Goal: Task Accomplishment & Management: Use online tool/utility

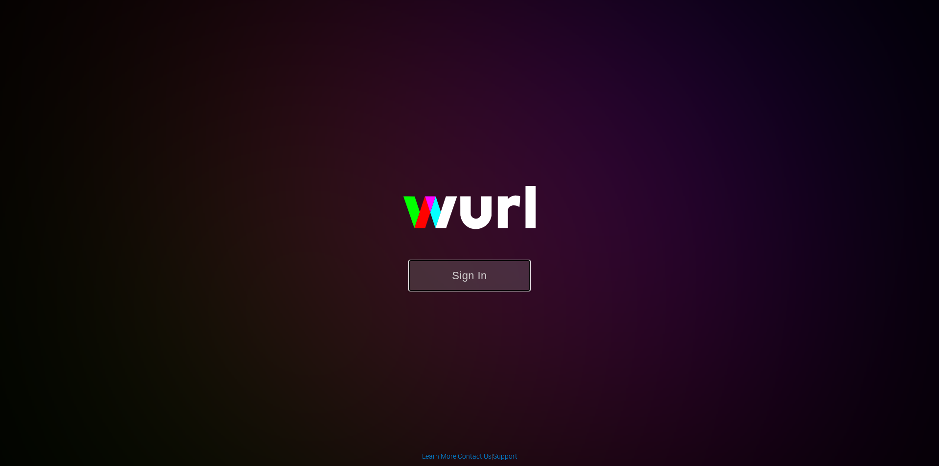
click at [439, 272] on button "Sign In" at bounding box center [469, 276] width 122 height 32
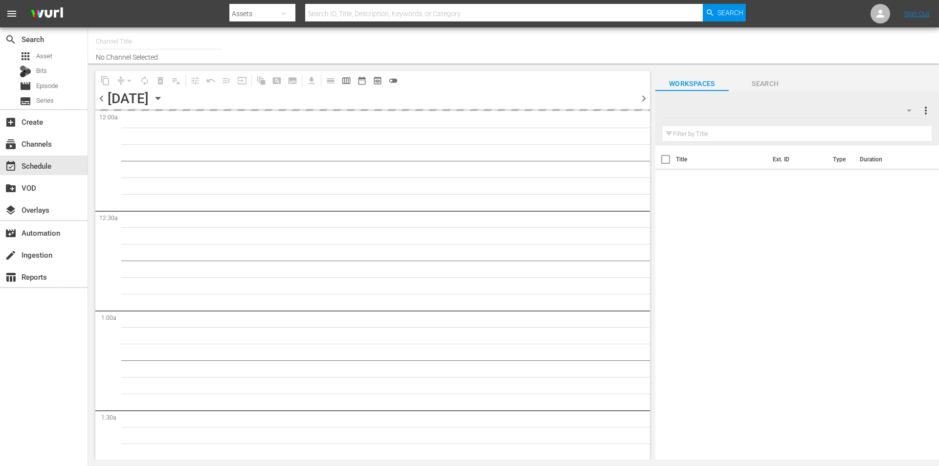
type input "Robot Wars by Mech+ (1413)"
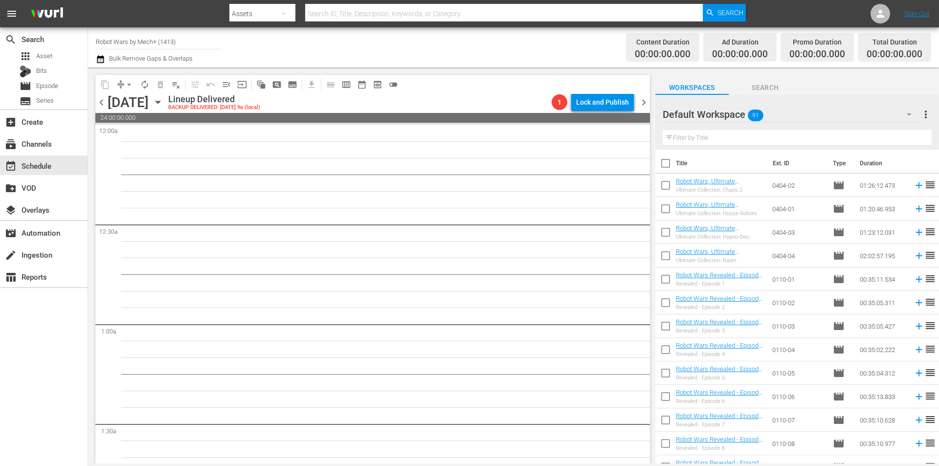
click at [166, 97] on div "[DATE] [DATE]" at bounding box center [137, 102] width 58 height 16
click at [163, 107] on icon "button" at bounding box center [158, 102] width 11 height 11
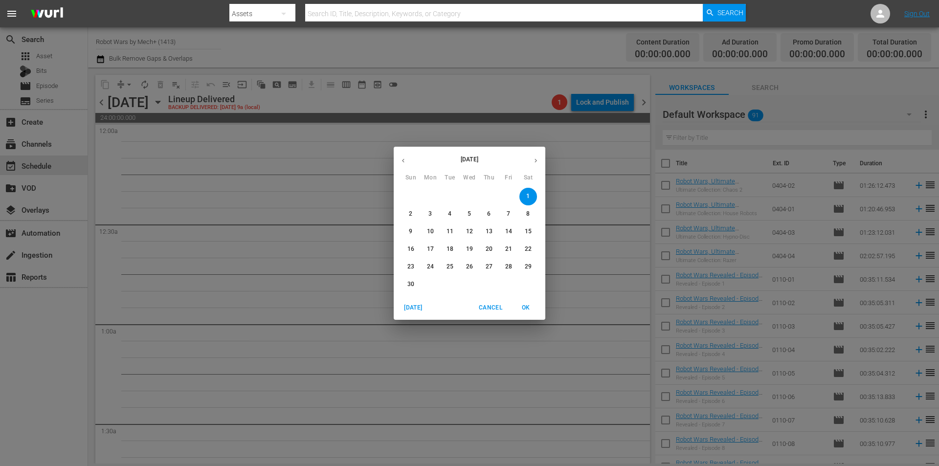
click at [417, 308] on span "[DATE]" at bounding box center [412, 308] width 23 height 10
click at [529, 308] on span "OK" at bounding box center [525, 308] width 23 height 10
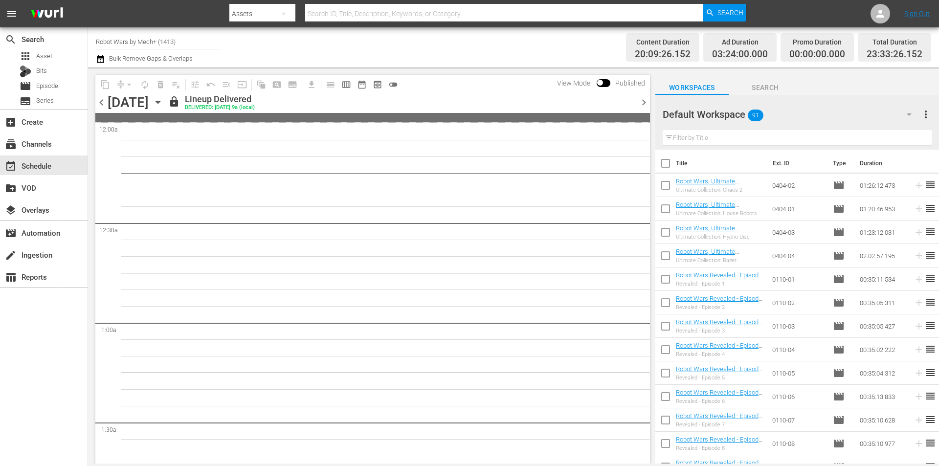
click at [645, 102] on span "chevron_right" at bounding box center [644, 102] width 12 height 12
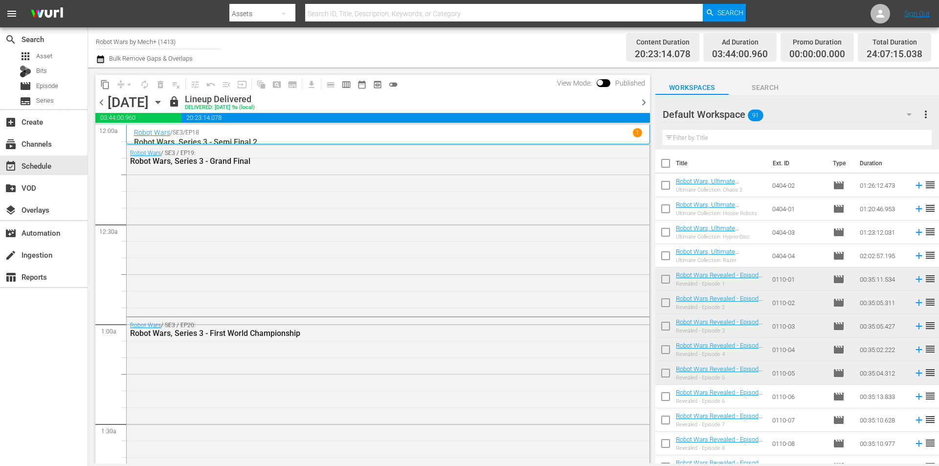
click at [642, 104] on span "chevron_right" at bounding box center [644, 102] width 12 height 12
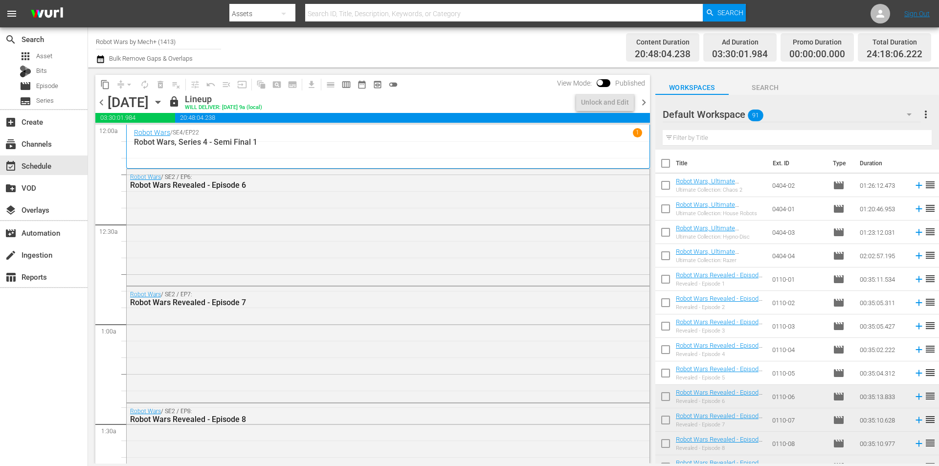
click at [642, 104] on span "chevron_right" at bounding box center [644, 102] width 12 height 12
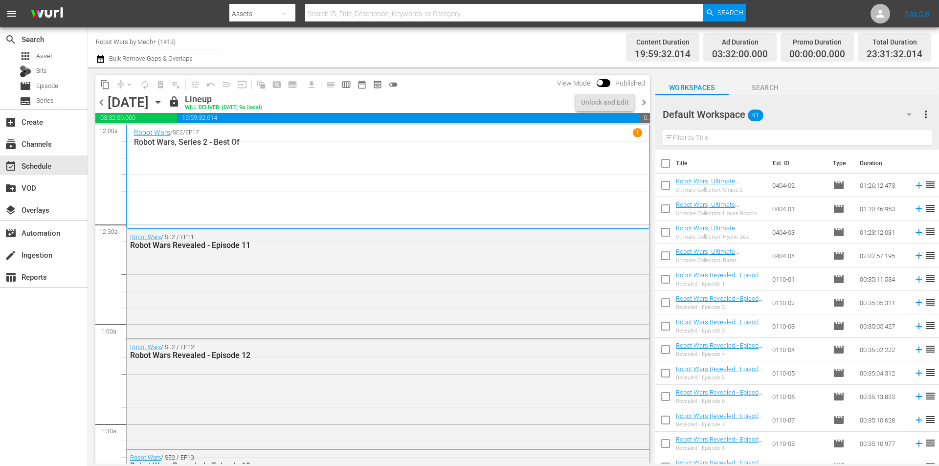
click at [642, 104] on span "chevron_right" at bounding box center [644, 102] width 12 height 12
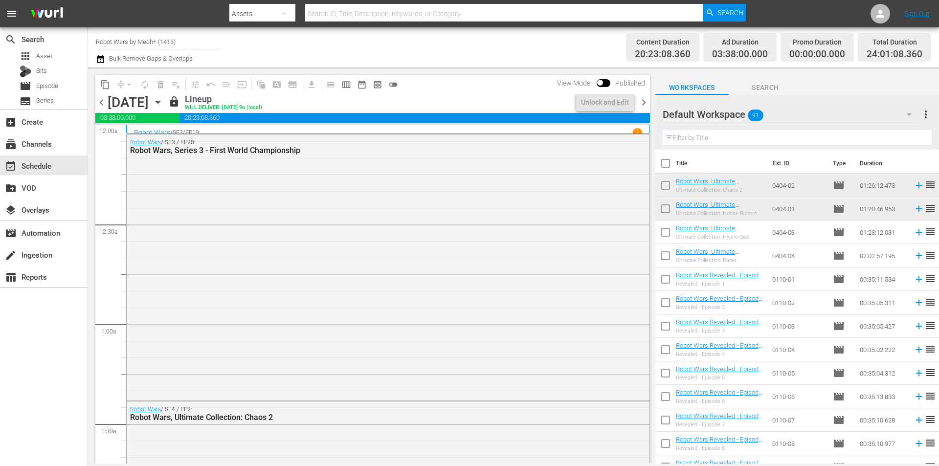
click at [642, 104] on span "chevron_right" at bounding box center [644, 102] width 12 height 12
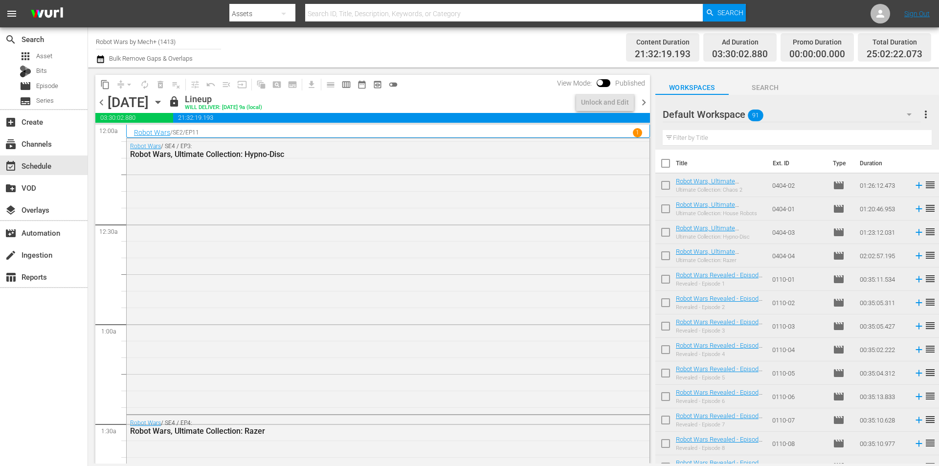
click at [642, 104] on span "chevron_right" at bounding box center [644, 102] width 12 height 12
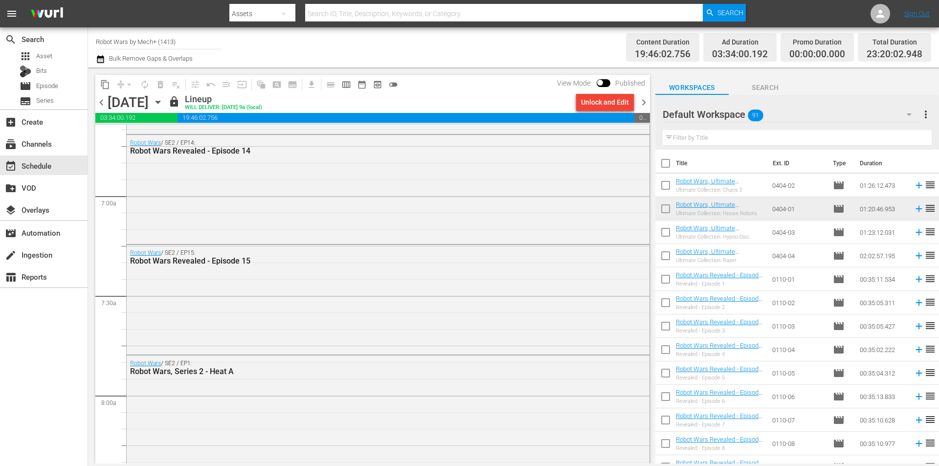
scroll to position [1369, 0]
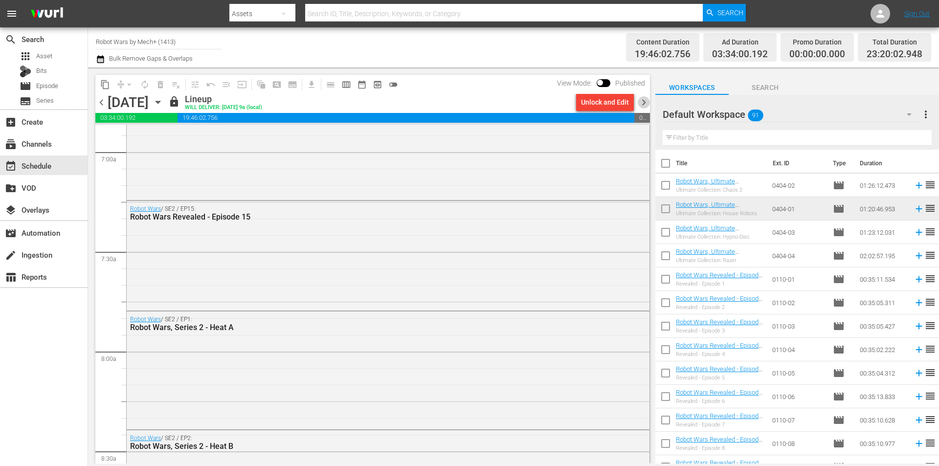
click at [645, 100] on span "chevron_right" at bounding box center [644, 102] width 12 height 12
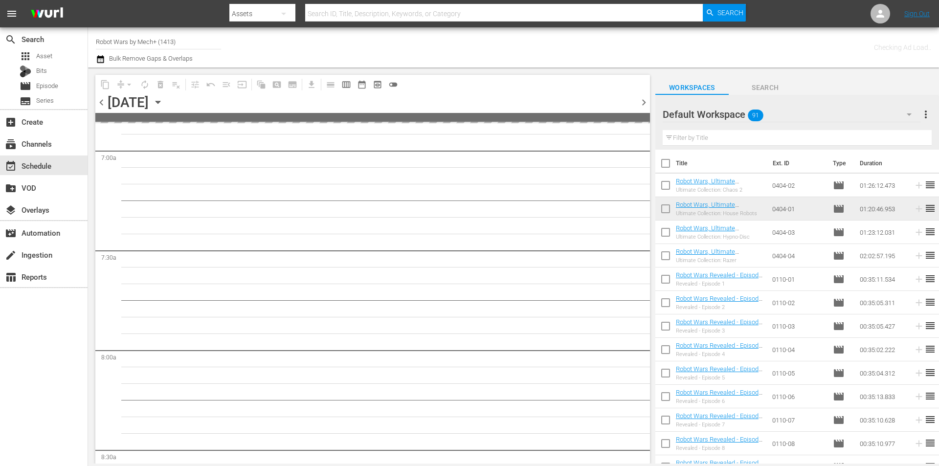
scroll to position [1485, 0]
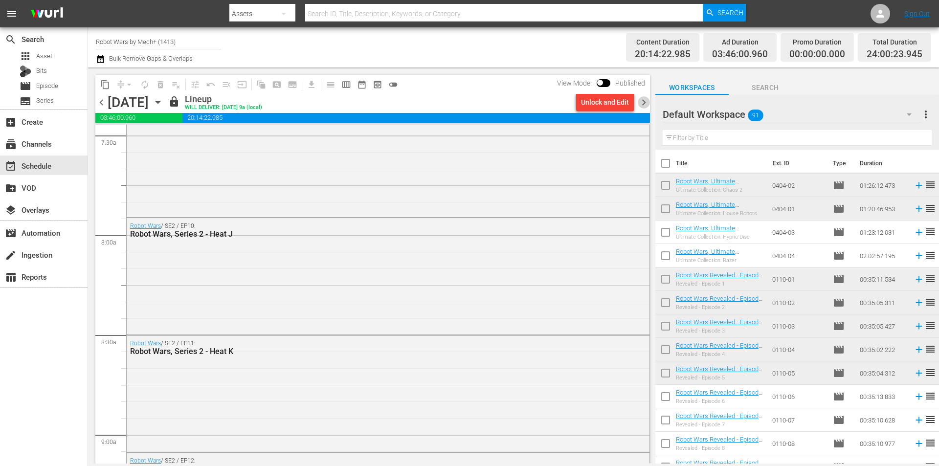
click at [648, 103] on span "chevron_right" at bounding box center [644, 102] width 12 height 12
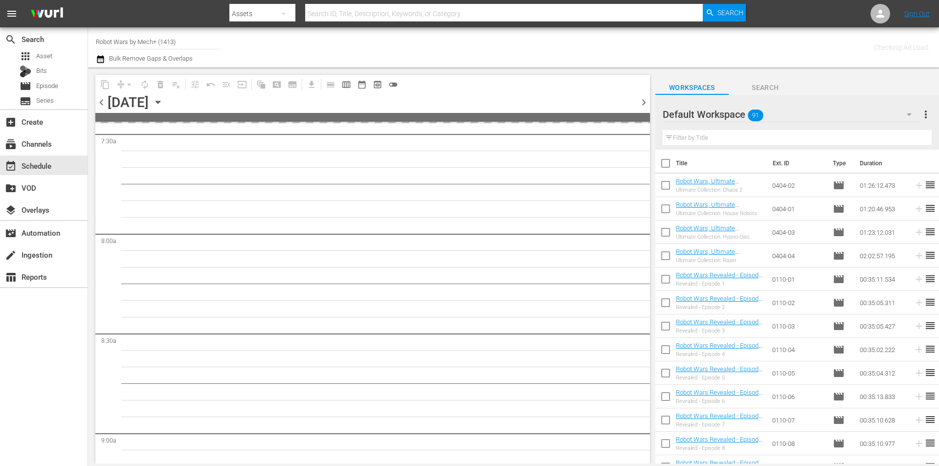
scroll to position [1618, 0]
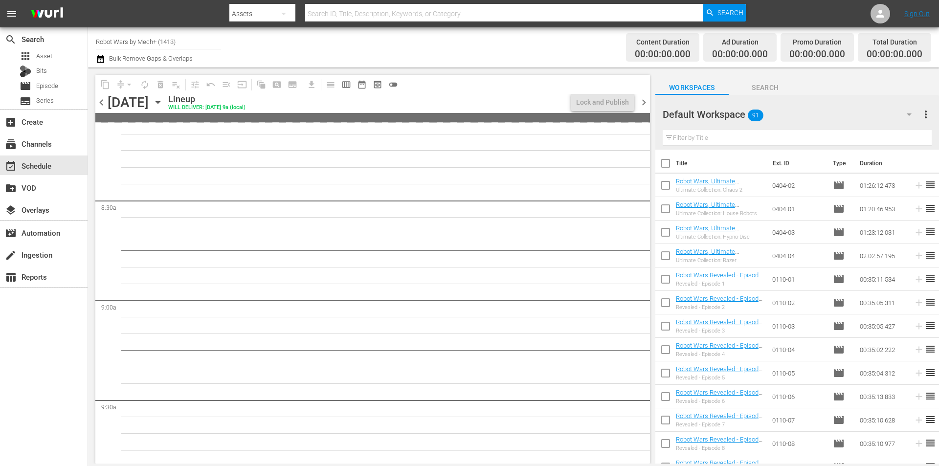
click at [102, 102] on span "chevron_left" at bounding box center [101, 102] width 12 height 12
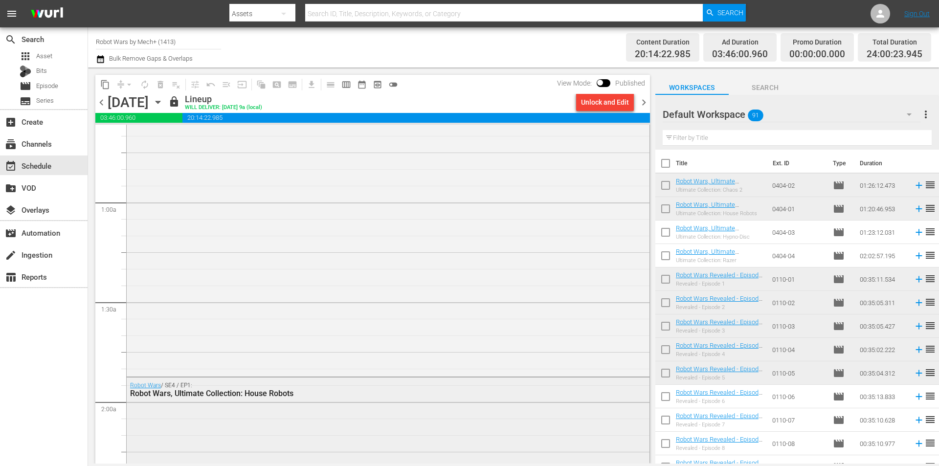
scroll to position [116, 0]
click at [646, 102] on span "chevron_right" at bounding box center [644, 102] width 12 height 12
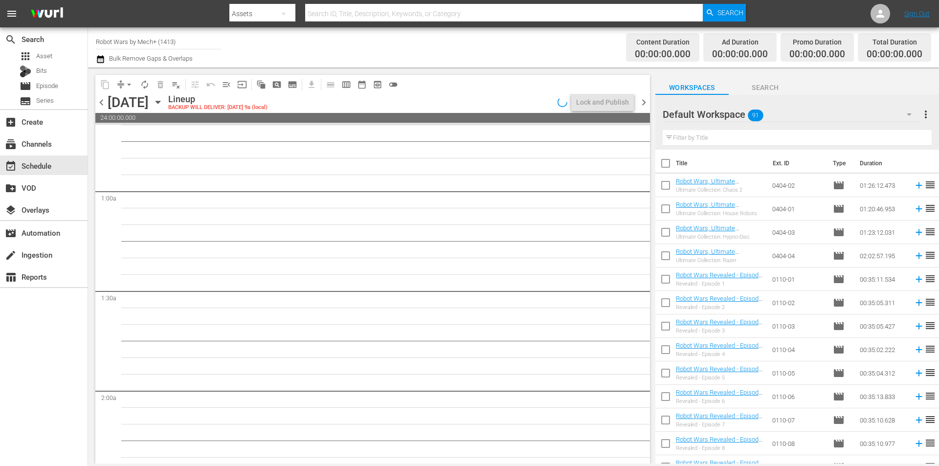
scroll to position [116, 0]
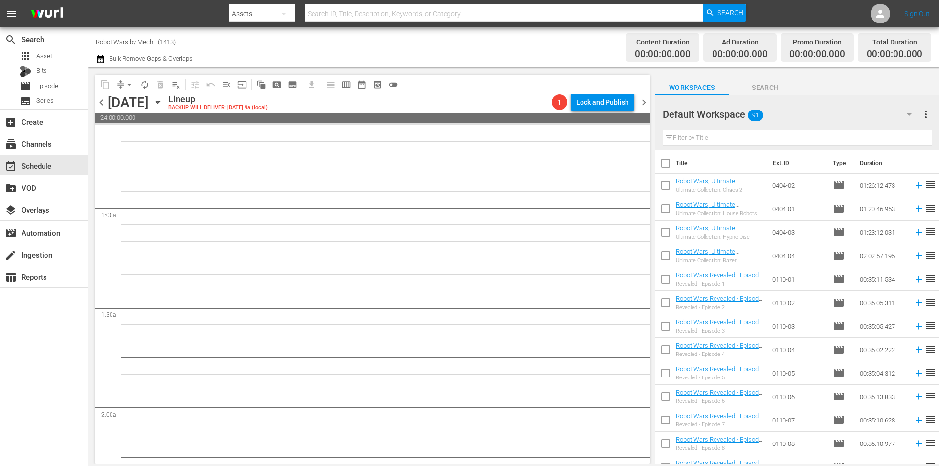
click at [669, 253] on input "checkbox" at bounding box center [665, 257] width 21 height 21
checkbox input "true"
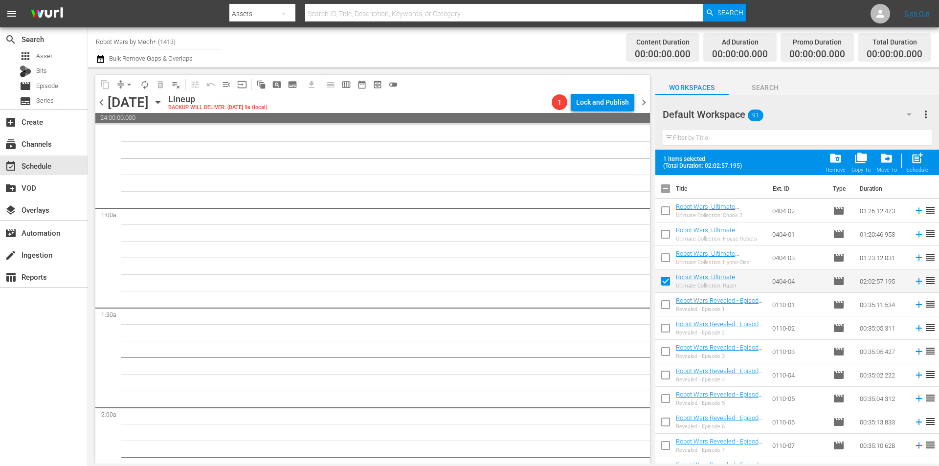
click at [669, 253] on input "checkbox" at bounding box center [665, 259] width 21 height 21
click at [912, 160] on span "post_add" at bounding box center [916, 158] width 13 height 13
checkbox input "false"
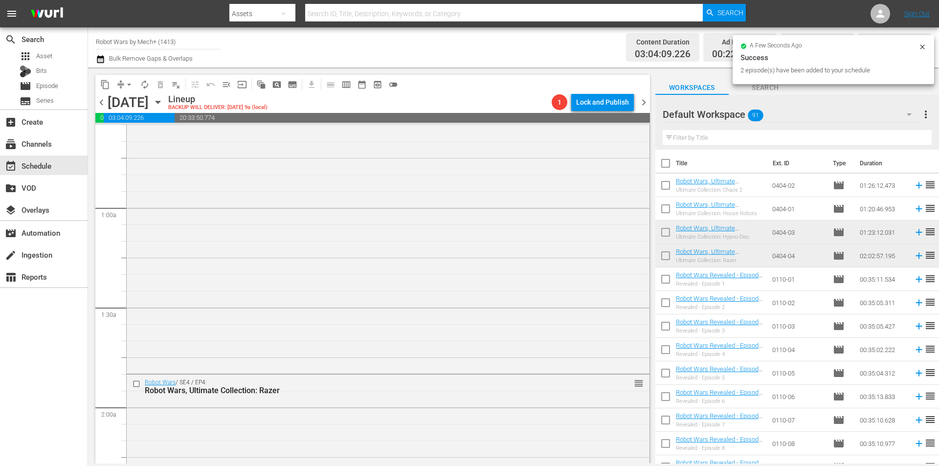
click at [104, 100] on span "chevron_left" at bounding box center [101, 102] width 12 height 12
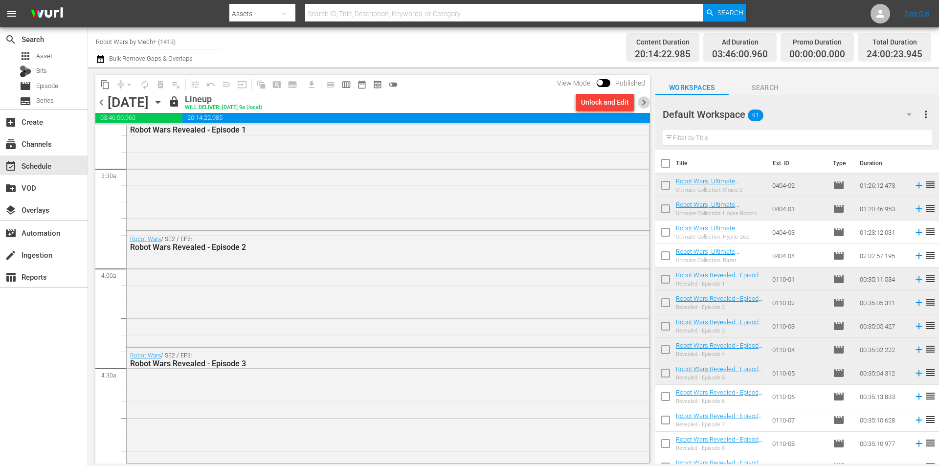
click at [648, 100] on span "chevron_right" at bounding box center [644, 102] width 12 height 12
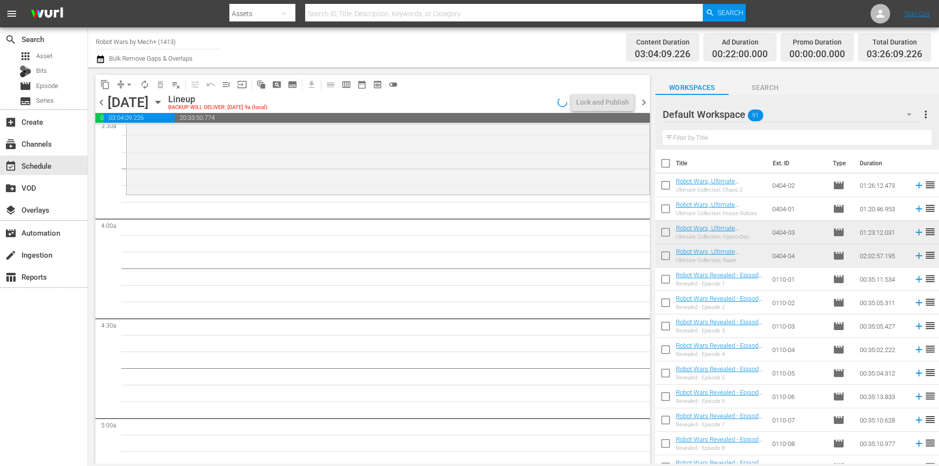
scroll to position [687, 0]
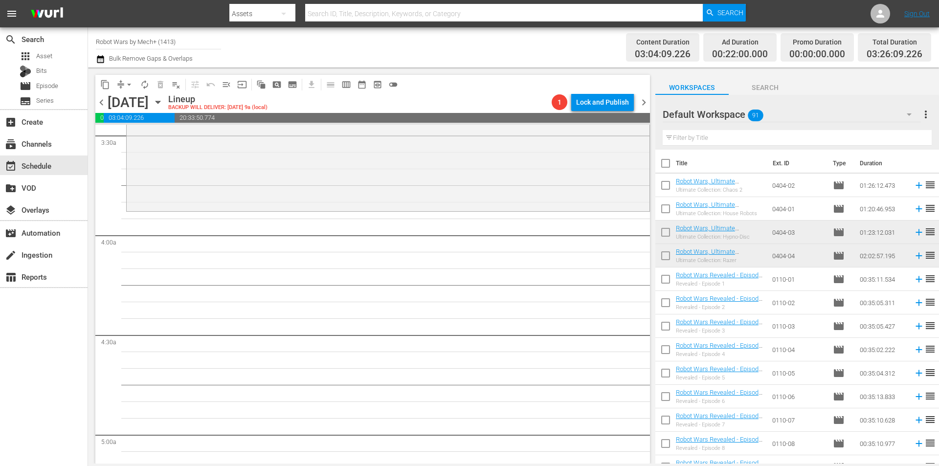
click at [664, 418] on input "checkbox" at bounding box center [665, 422] width 21 height 21
checkbox input "true"
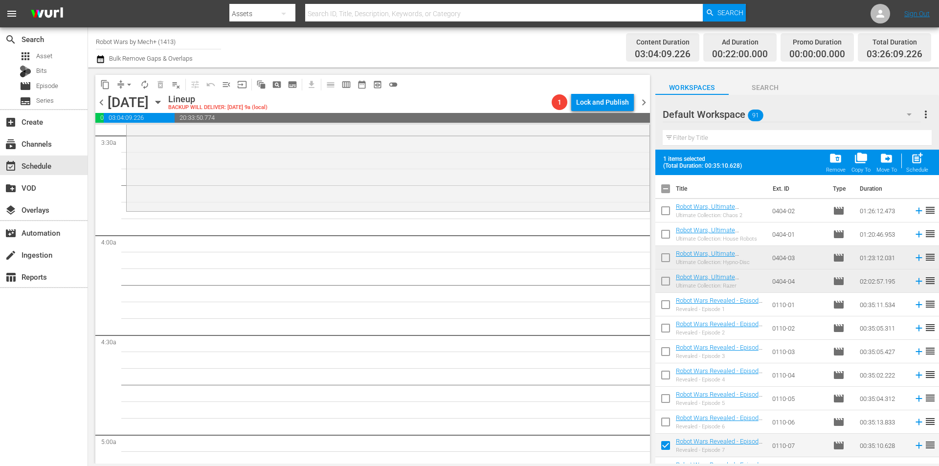
click at [664, 418] on input "checkbox" at bounding box center [665, 424] width 21 height 21
checkbox input "true"
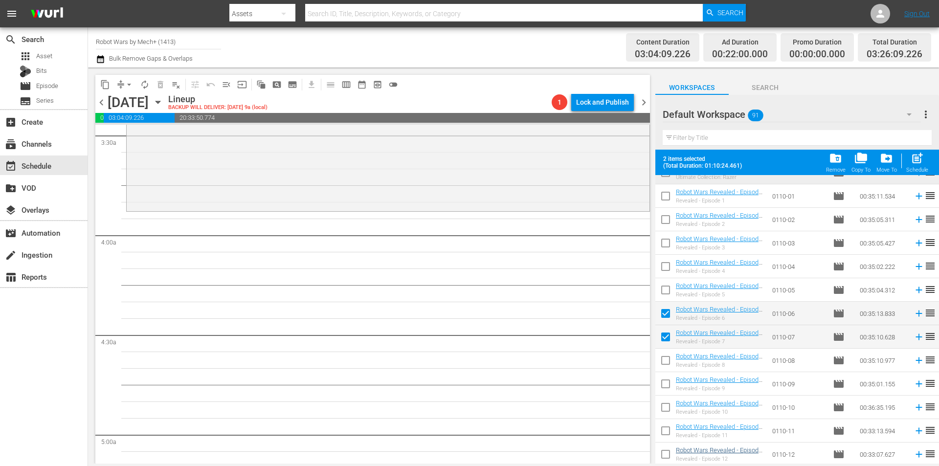
scroll to position [196, 0]
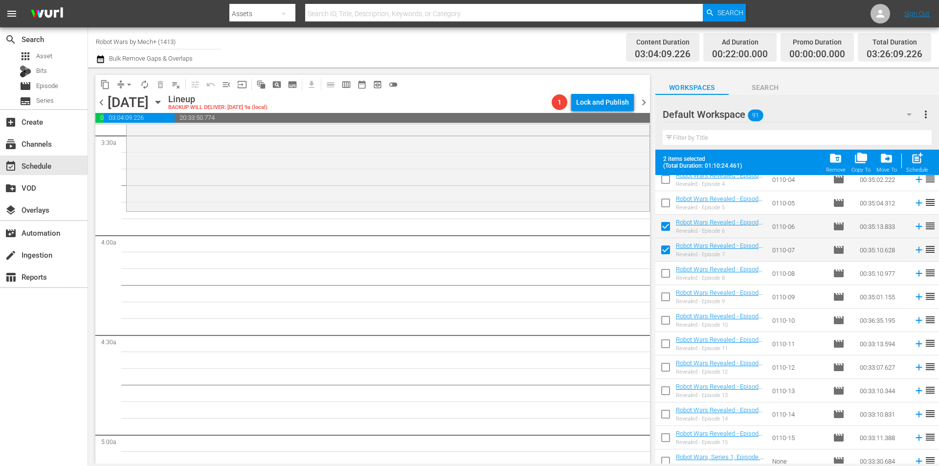
click at [668, 323] on input "checkbox" at bounding box center [665, 322] width 21 height 21
checkbox input "true"
click at [664, 303] on input "checkbox" at bounding box center [665, 298] width 21 height 21
checkbox input "true"
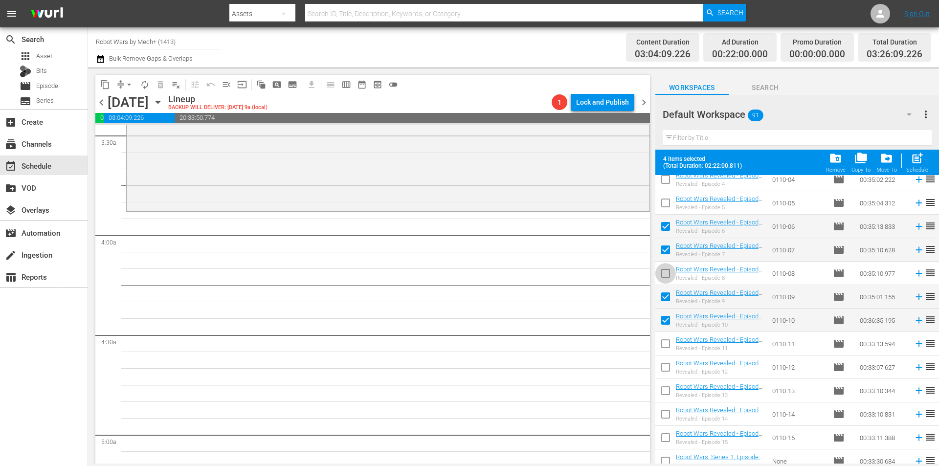
drag, startPoint x: 666, startPoint y: 277, endPoint x: 709, endPoint y: 258, distance: 47.1
click at [666, 277] on input "checkbox" at bounding box center [665, 275] width 21 height 21
checkbox input "true"
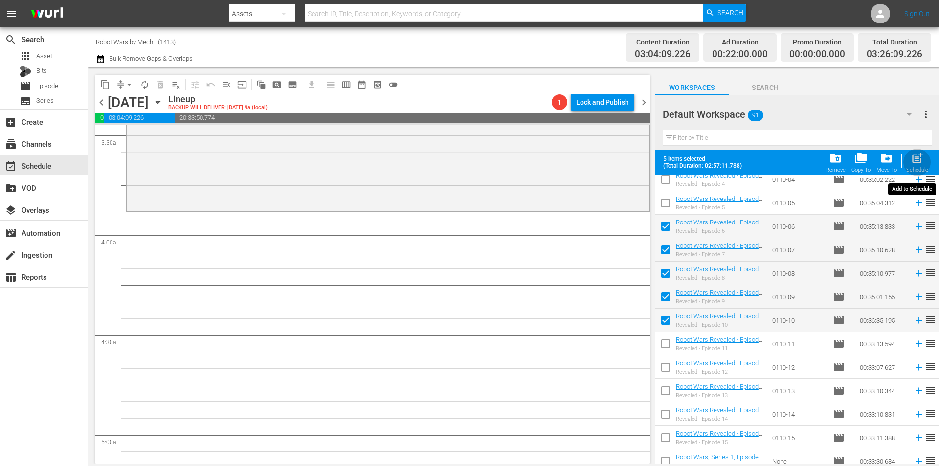
click at [915, 164] on span "post_add" at bounding box center [916, 158] width 13 height 13
checkbox input "false"
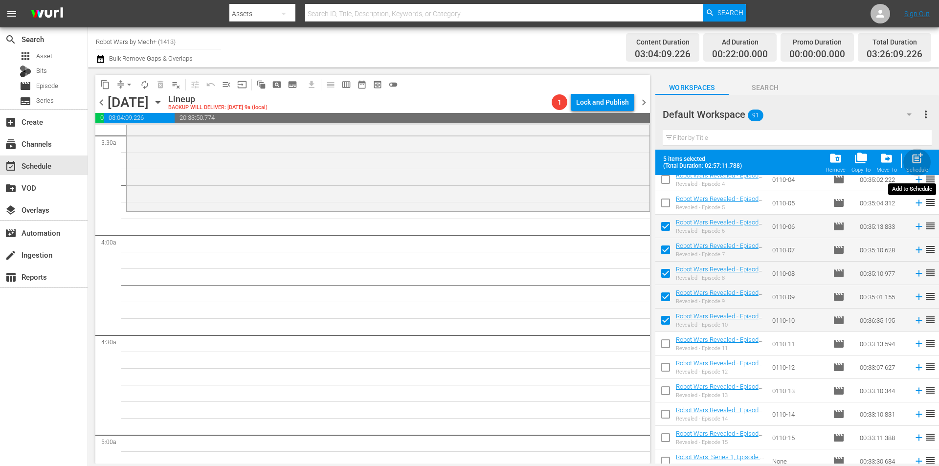
checkbox input "false"
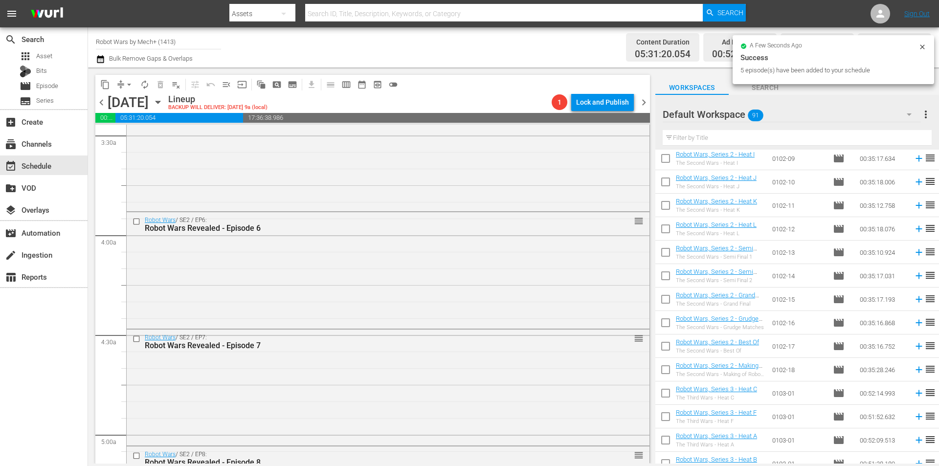
scroll to position [1023, 0]
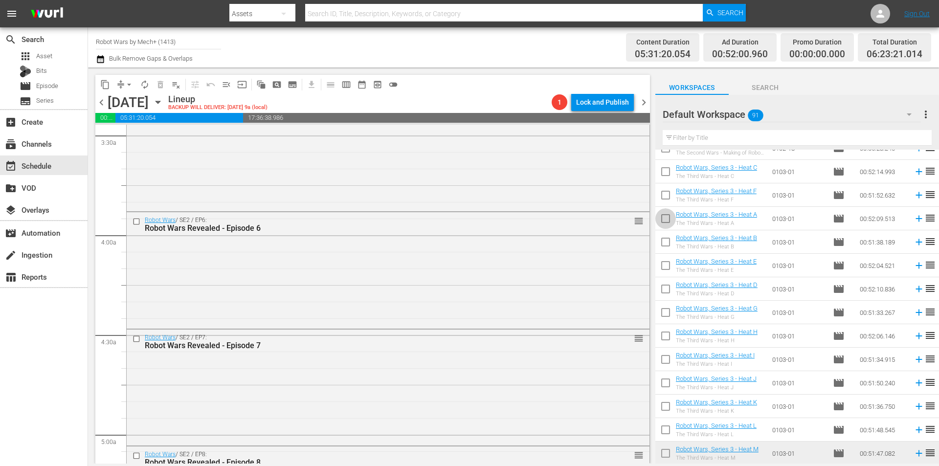
click at [661, 222] on input "checkbox" at bounding box center [665, 220] width 21 height 21
checkbox input "true"
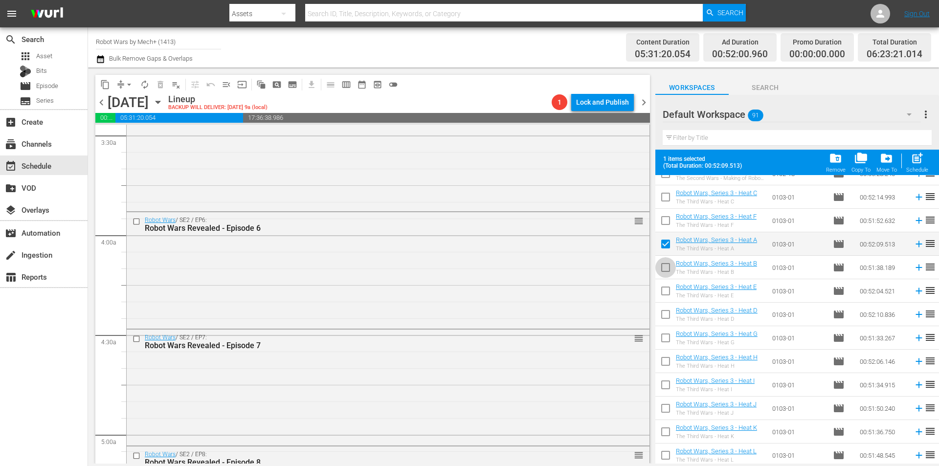
click at [662, 267] on input "checkbox" at bounding box center [665, 269] width 21 height 21
checkbox input "true"
click at [916, 164] on span "post_add" at bounding box center [916, 158] width 13 height 13
checkbox input "false"
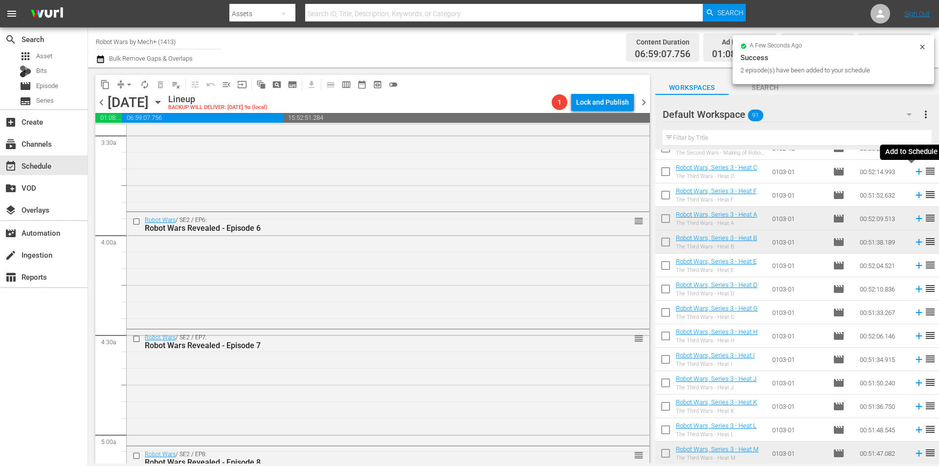
click at [913, 171] on icon at bounding box center [918, 171] width 11 height 11
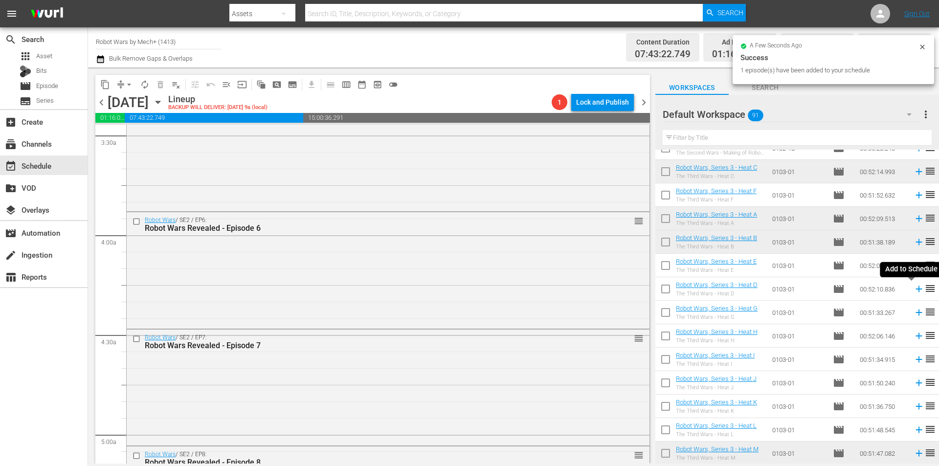
click at [915, 289] on icon at bounding box center [918, 289] width 6 height 6
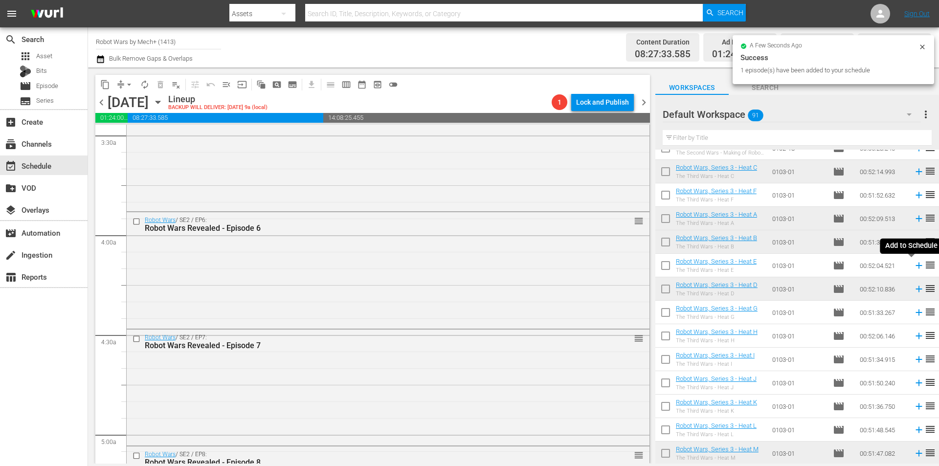
click at [915, 266] on icon at bounding box center [918, 266] width 6 height 6
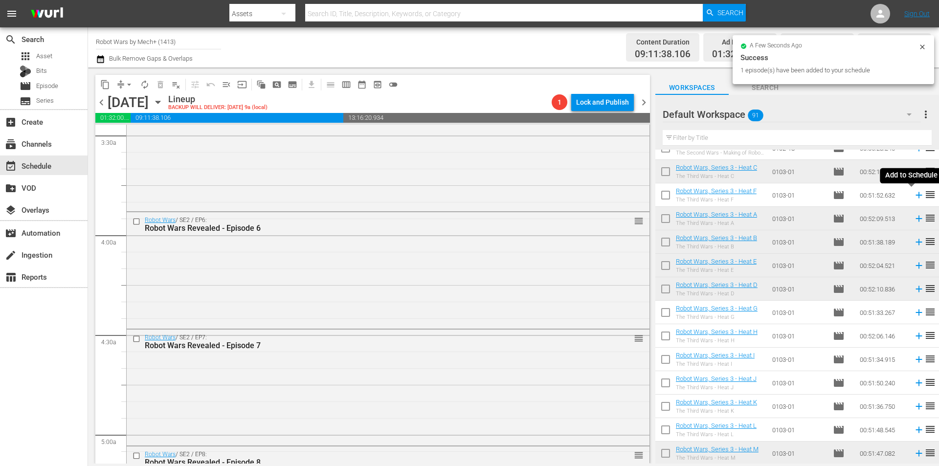
click at [915, 196] on icon at bounding box center [918, 195] width 6 height 6
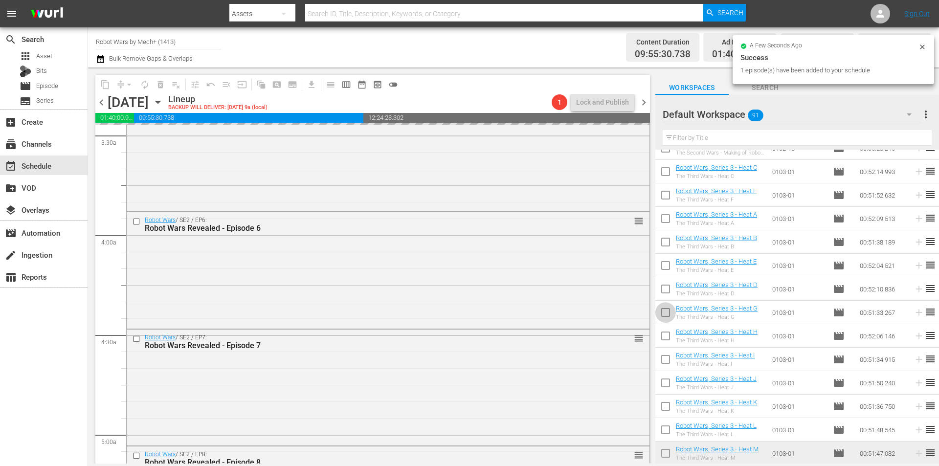
click at [667, 314] on input "checkbox" at bounding box center [665, 314] width 21 height 21
checkbox input "true"
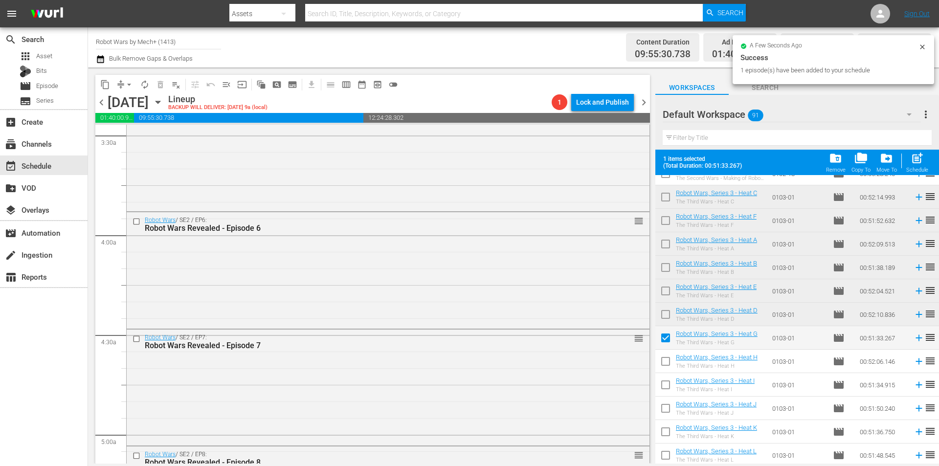
click at [664, 362] on input "checkbox" at bounding box center [665, 363] width 21 height 21
checkbox input "true"
click at [665, 382] on input "checkbox" at bounding box center [665, 386] width 21 height 21
checkbox input "true"
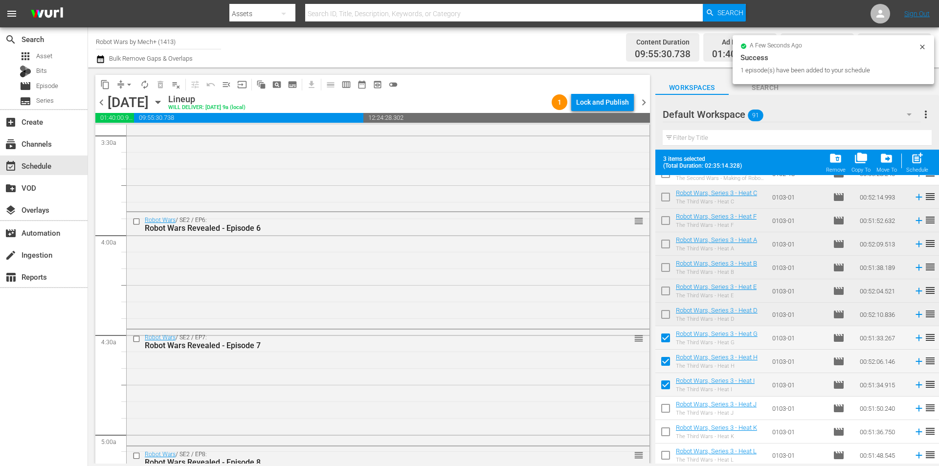
click at [664, 402] on input "checkbox" at bounding box center [665, 410] width 21 height 21
checkbox input "true"
click at [665, 427] on input "checkbox" at bounding box center [665, 433] width 21 height 21
checkbox input "true"
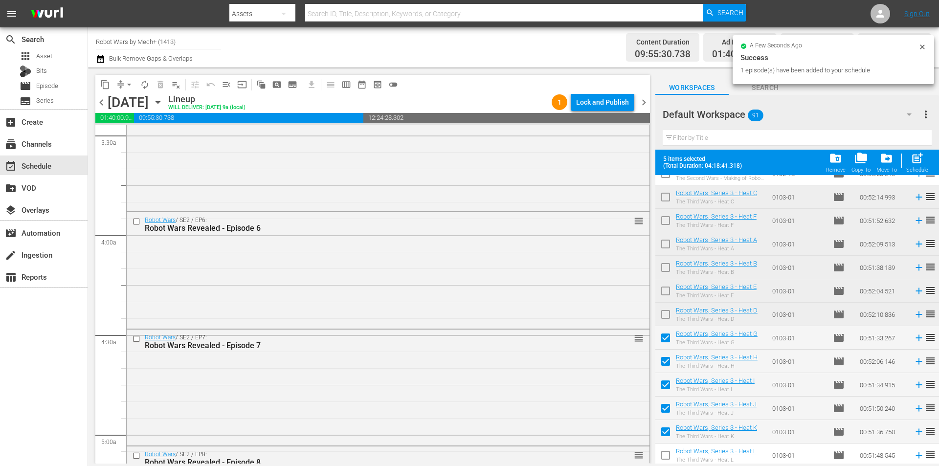
click at [665, 450] on input "checkbox" at bounding box center [665, 457] width 21 height 21
checkbox input "true"
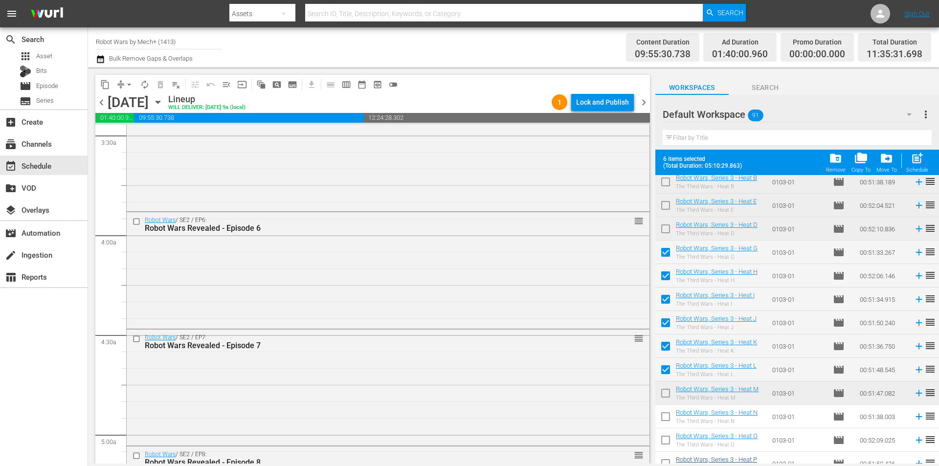
scroll to position [1166, 0]
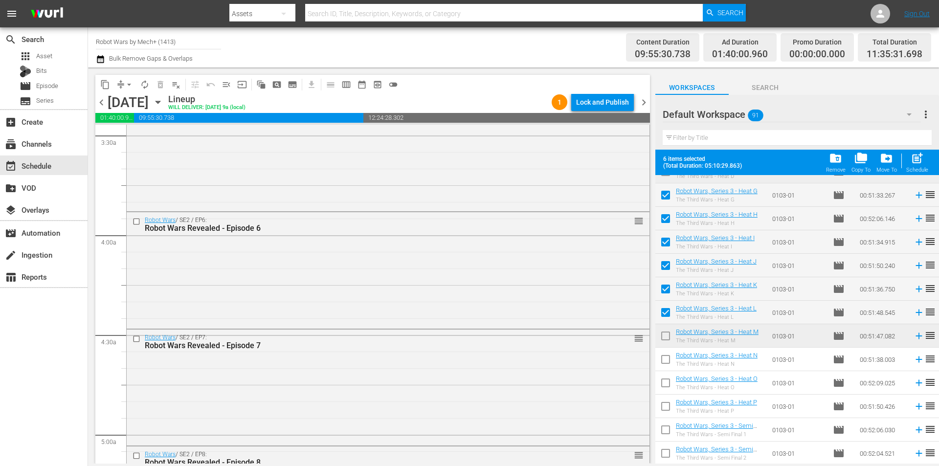
click at [667, 359] on input "checkbox" at bounding box center [665, 361] width 21 height 21
checkbox input "true"
click at [663, 340] on input "checkbox" at bounding box center [665, 338] width 21 height 21
checkbox input "true"
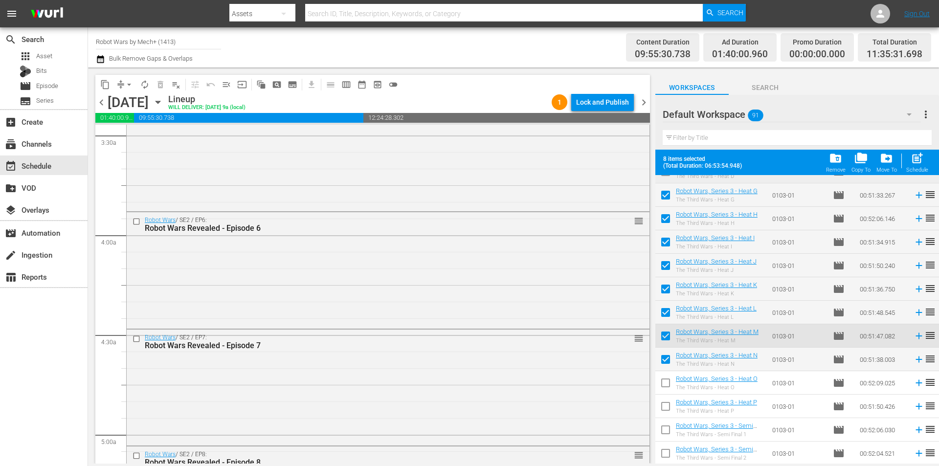
click at [663, 386] on input "checkbox" at bounding box center [665, 385] width 21 height 21
checkbox input "true"
click at [667, 404] on input "checkbox" at bounding box center [665, 408] width 21 height 21
checkbox input "true"
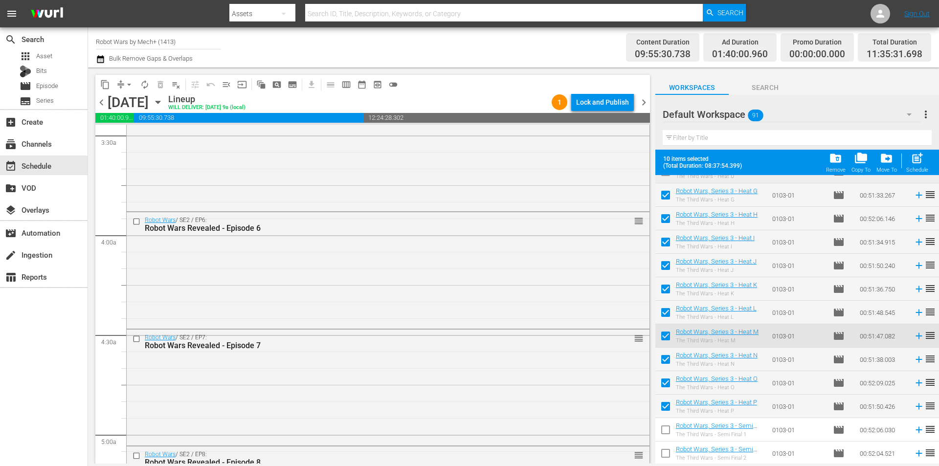
click at [668, 425] on input "checkbox" at bounding box center [665, 431] width 21 height 21
checkbox input "true"
click at [665, 452] on input "checkbox" at bounding box center [665, 455] width 21 height 21
checkbox input "true"
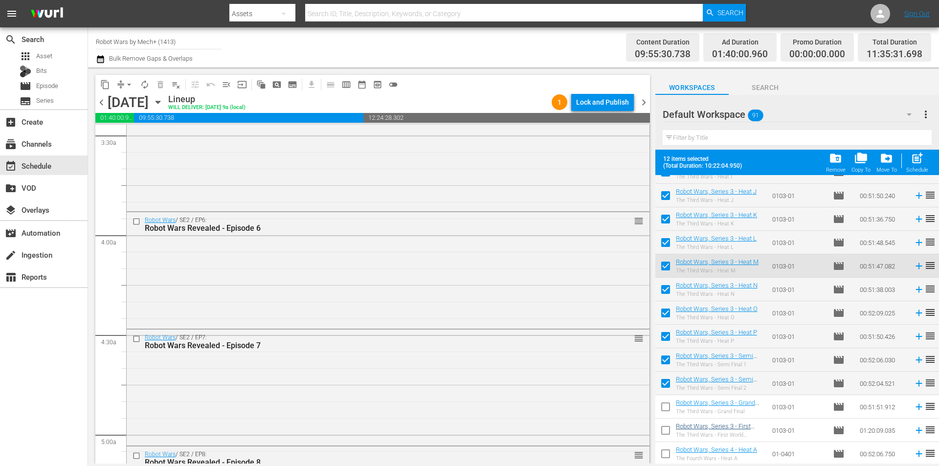
scroll to position [1263, 0]
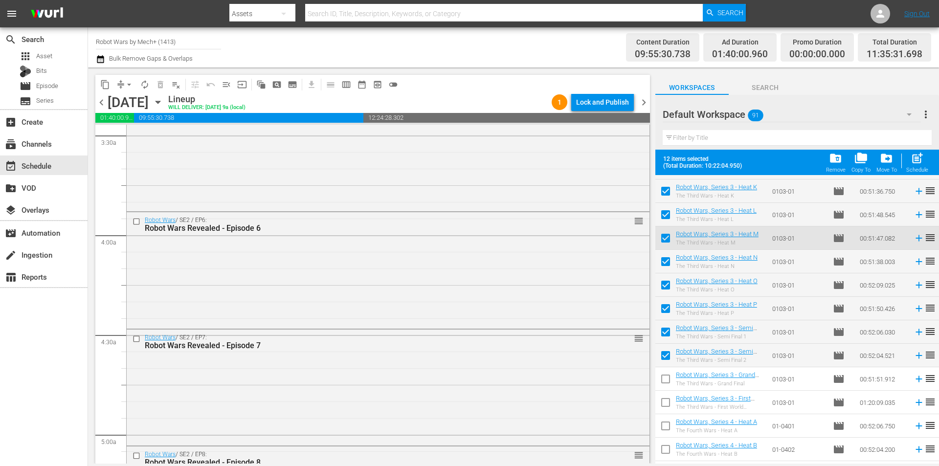
click at [661, 379] on input "checkbox" at bounding box center [665, 381] width 21 height 21
checkbox input "true"
click at [663, 401] on input "checkbox" at bounding box center [665, 404] width 21 height 21
checkbox input "true"
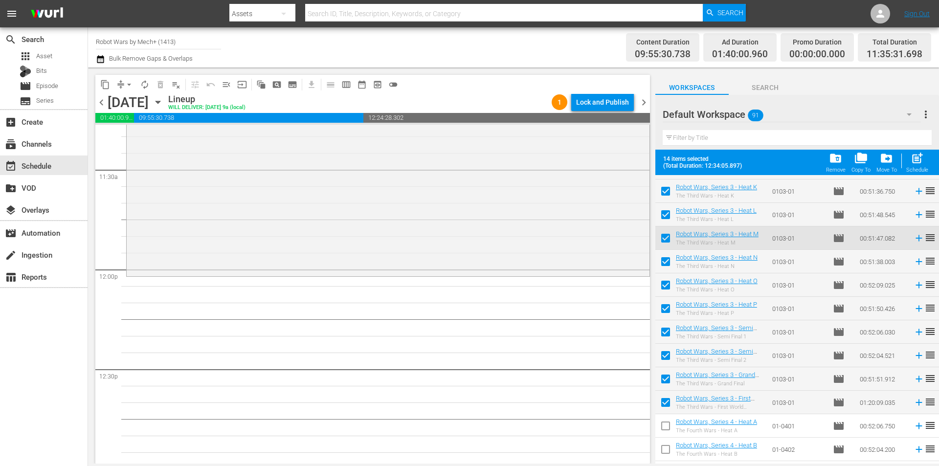
scroll to position [2252, 0]
click at [914, 166] on div "post_add Schedule" at bounding box center [917, 163] width 22 height 22
checkbox input "false"
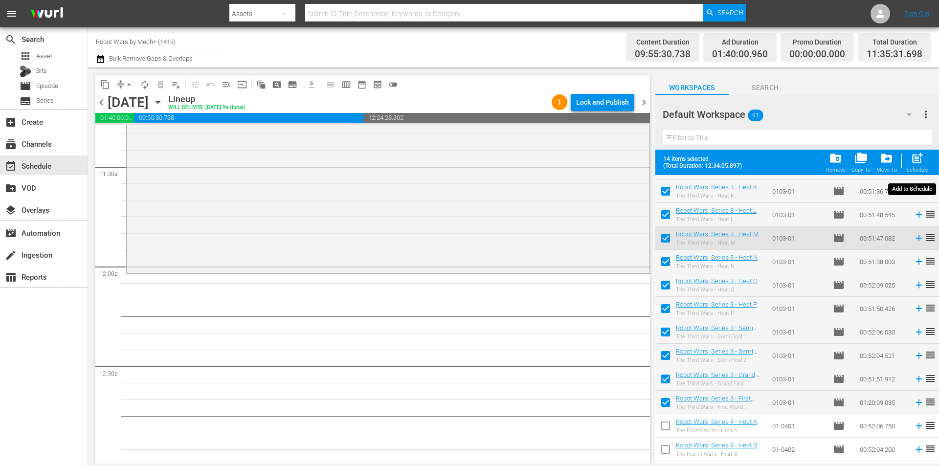
checkbox input "false"
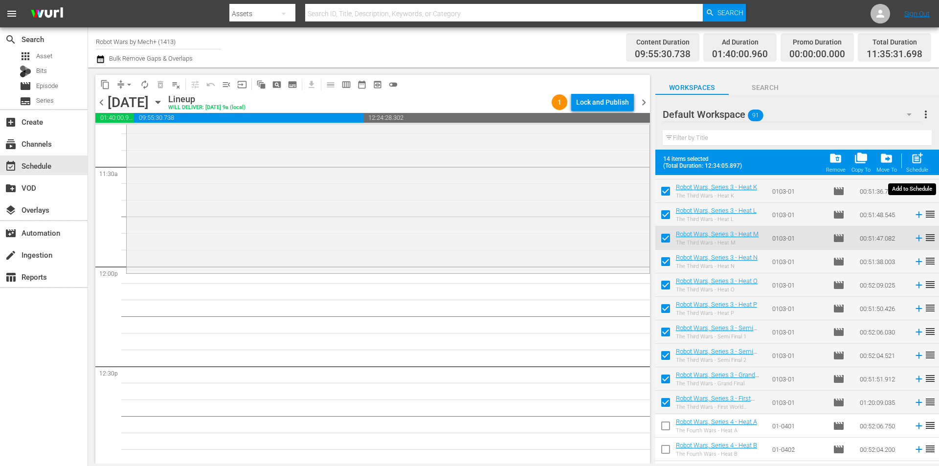
checkbox input "false"
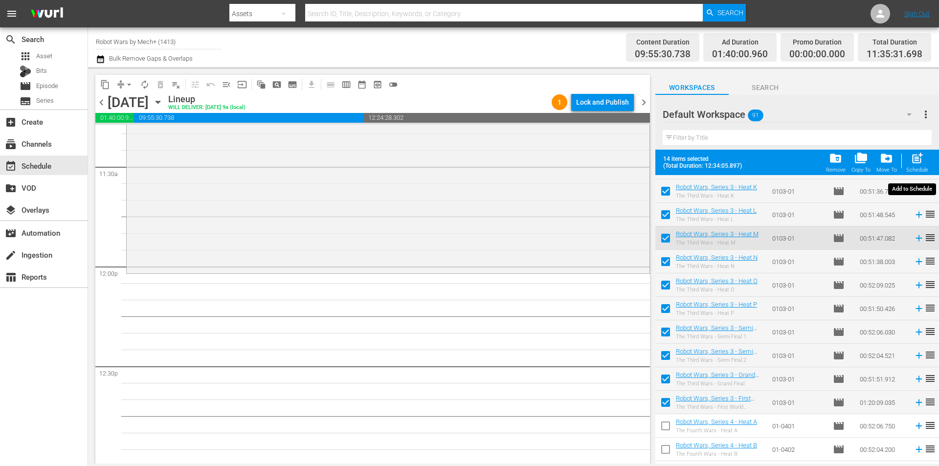
checkbox input "false"
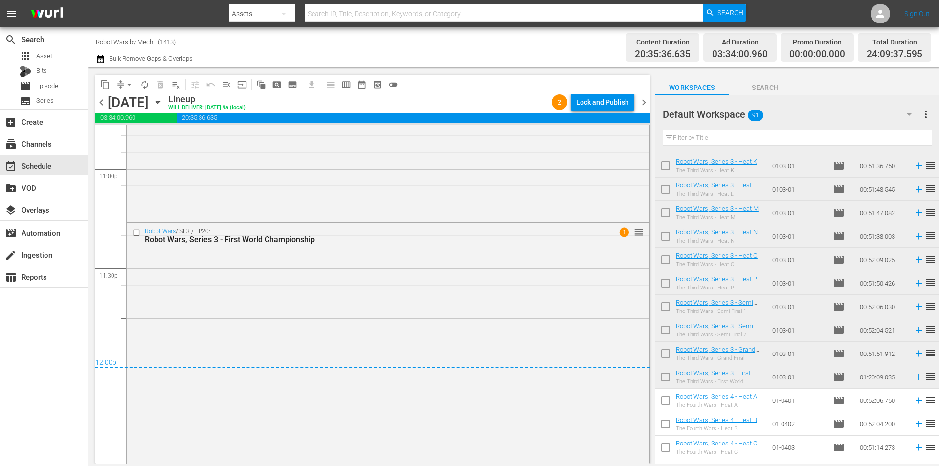
scroll to position [4569, 0]
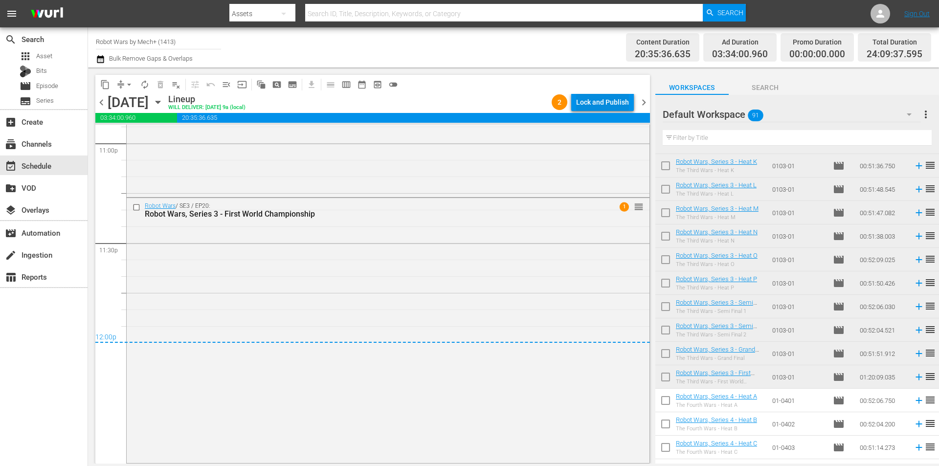
click at [594, 102] on div "Lock and Publish" at bounding box center [602, 102] width 53 height 18
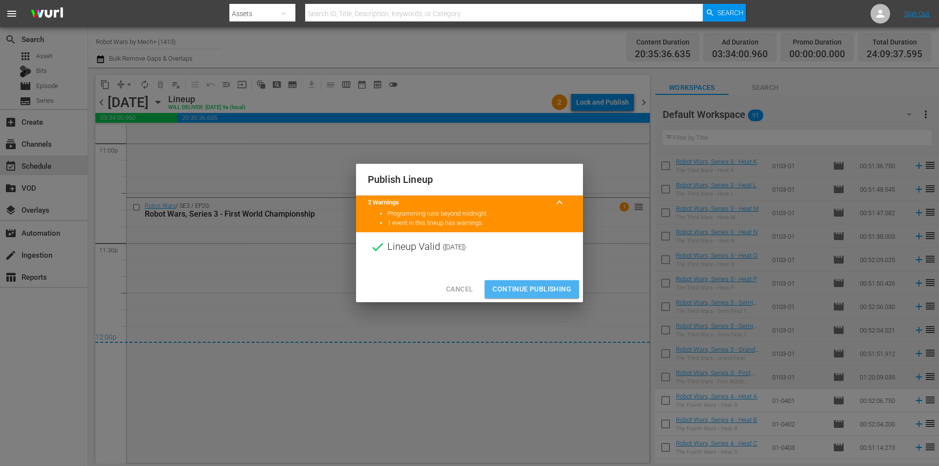
click at [535, 285] on span "Continue Publishing" at bounding box center [531, 289] width 79 height 12
